Goal: Check status: Check status

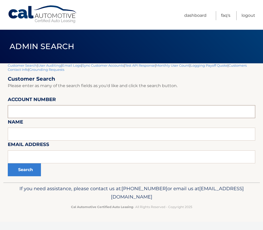
click at [33, 113] on input "text" at bounding box center [131, 111] width 247 height 13
paste input "44455994163"
type input "44455994163"
click at [26, 172] on button "Search" at bounding box center [24, 170] width 33 height 13
